Goal: Find specific page/section: Find specific page/section

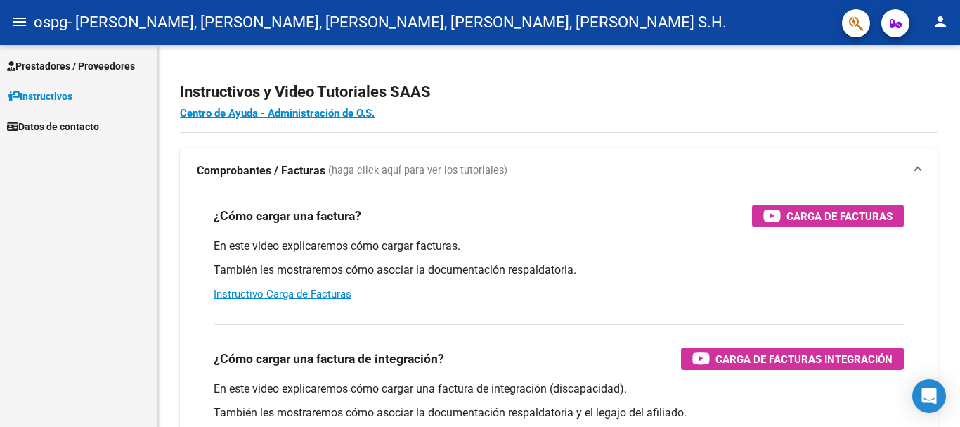
click at [61, 63] on span "Prestadores / Proveedores" at bounding box center [71, 65] width 128 height 15
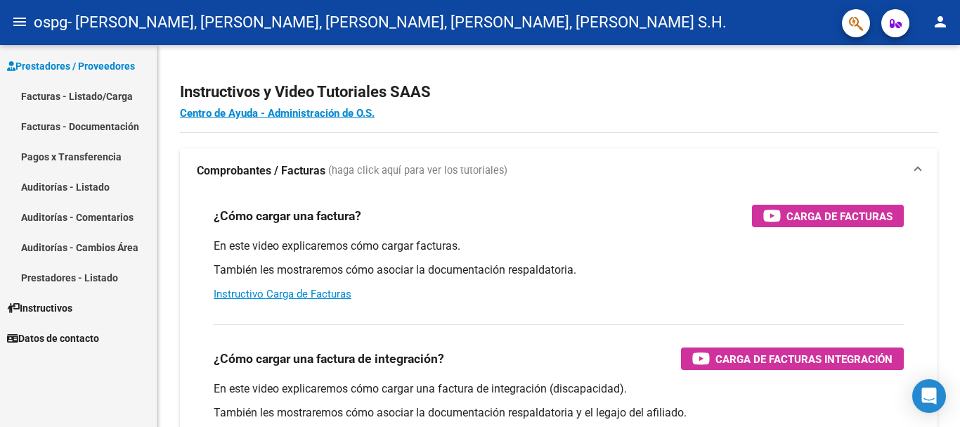
click at [57, 95] on link "Facturas - Listado/Carga" at bounding box center [78, 96] width 157 height 30
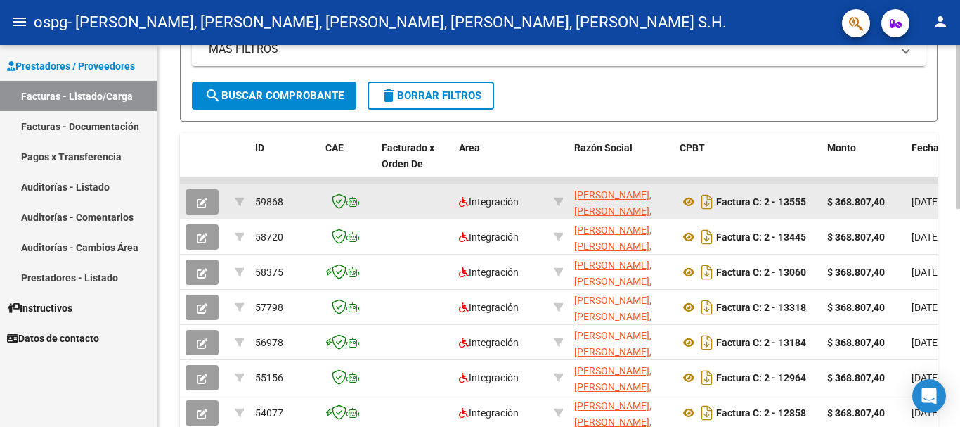
scroll to position [351, 0]
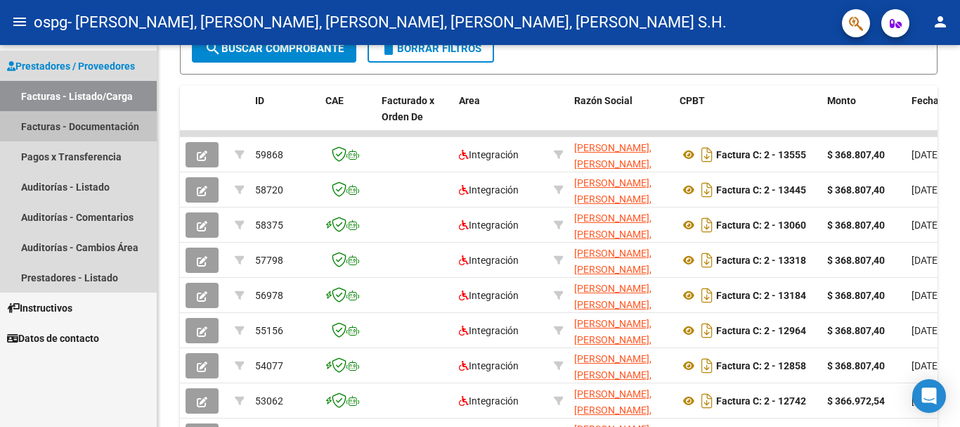
click at [108, 128] on link "Facturas - Documentación" at bounding box center [78, 126] width 157 height 30
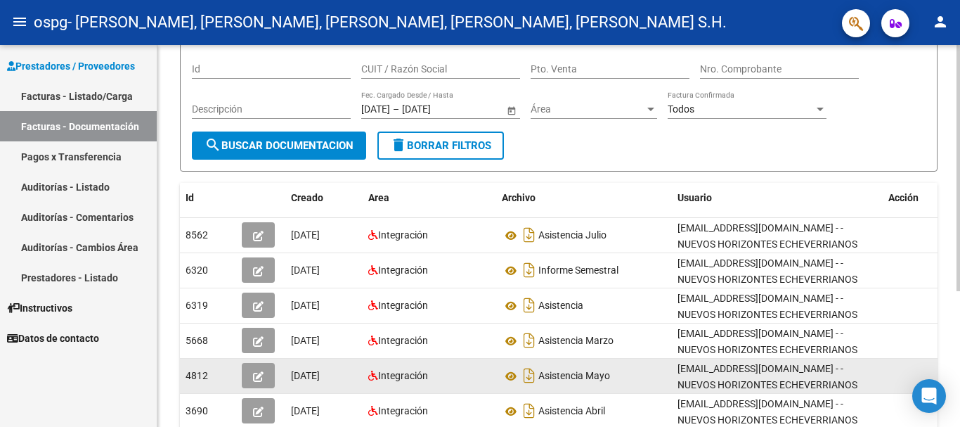
scroll to position [211, 0]
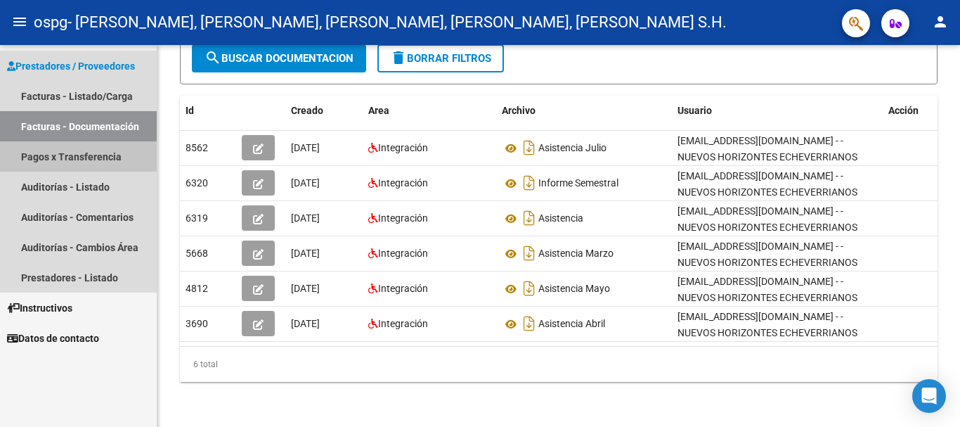
click at [75, 160] on link "Pagos x Transferencia" at bounding box center [78, 156] width 157 height 30
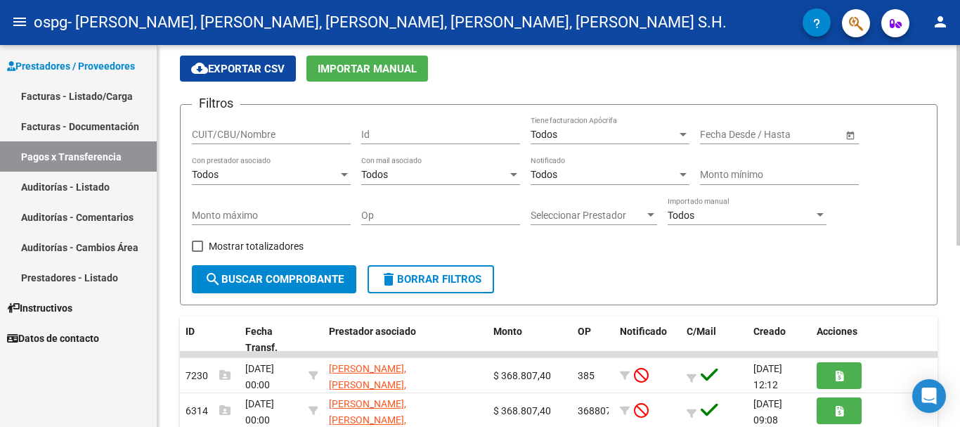
scroll to position [70, 0]
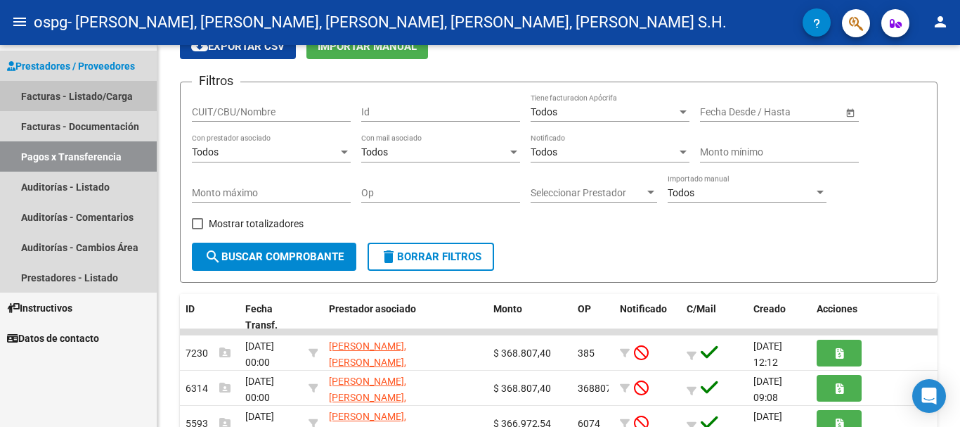
click at [45, 98] on link "Facturas - Listado/Carga" at bounding box center [78, 96] width 157 height 30
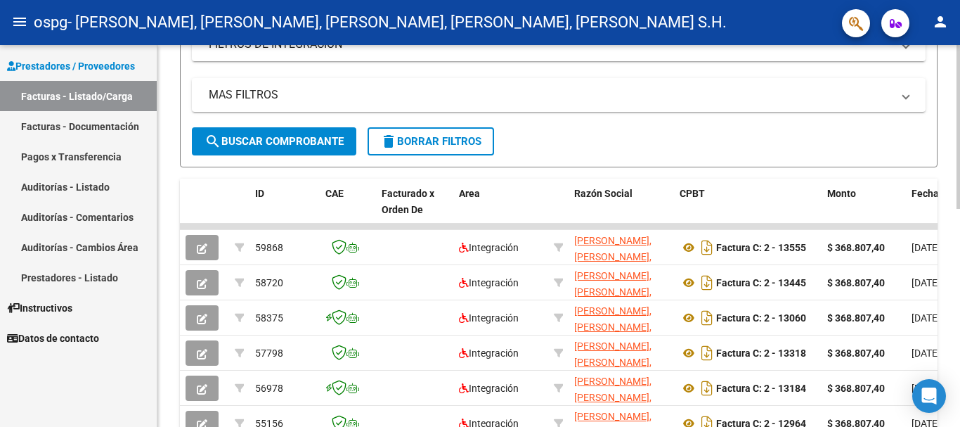
scroll to position [281, 0]
